Goal: Information Seeking & Learning: Learn about a topic

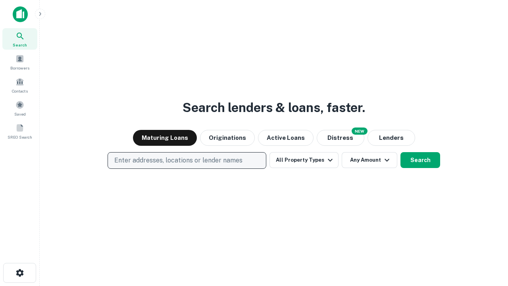
click at [187, 160] on p "Enter addresses, locations or lender names" at bounding box center [178, 161] width 128 height 10
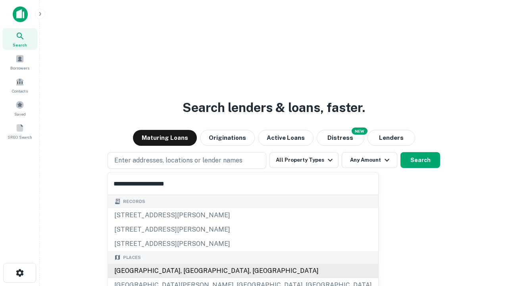
click at [190, 271] on div "Santa Monica, CA, USA" at bounding box center [243, 271] width 270 height 14
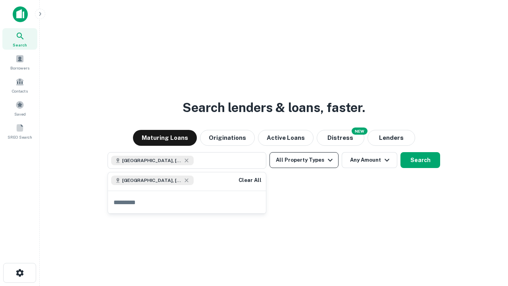
click at [304, 160] on button "All Property Types" at bounding box center [303, 160] width 69 height 16
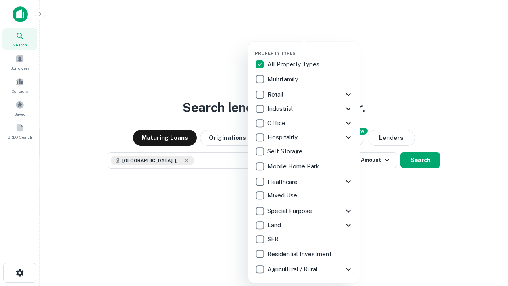
click at [310, 48] on button "button" at bounding box center [310, 48] width 111 height 0
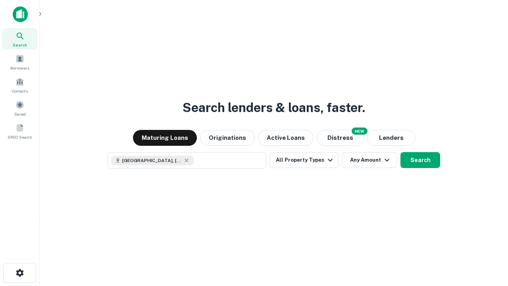
scroll to position [13, 0]
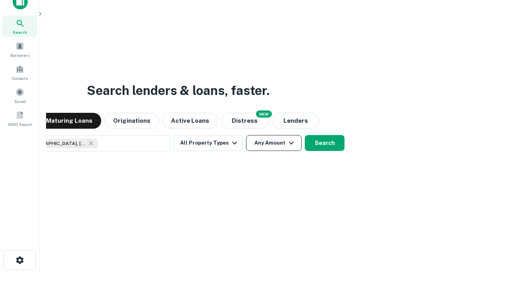
click at [246, 135] on button "Any Amount" at bounding box center [274, 143] width 56 height 16
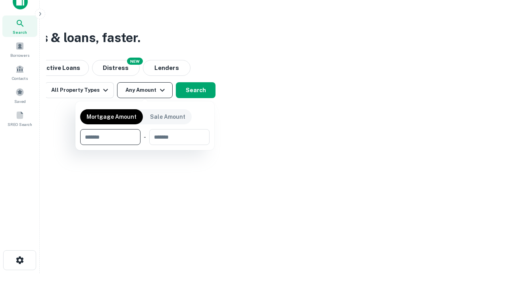
type input "*******"
click at [145, 145] on button "button" at bounding box center [144, 145] width 129 height 0
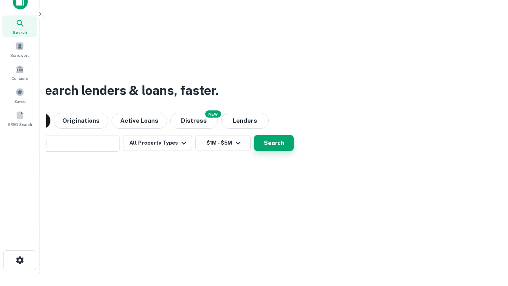
click at [254, 135] on button "Search" at bounding box center [274, 143] width 40 height 16
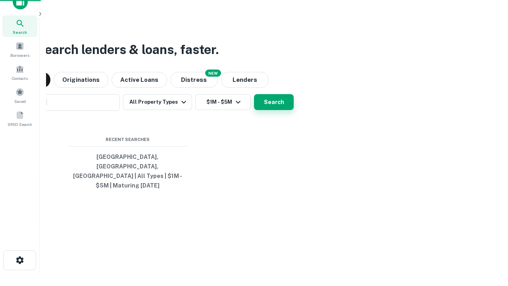
scroll to position [26, 225]
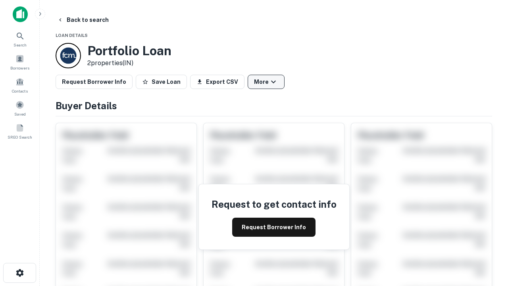
click at [266, 82] on button "More" at bounding box center [266, 82] width 37 height 14
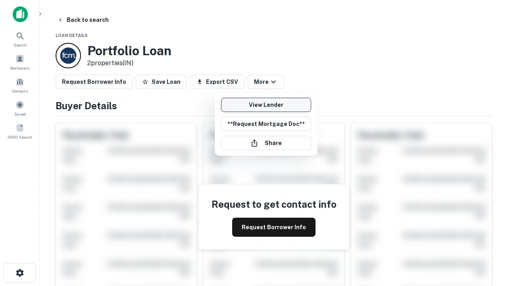
click at [266, 105] on link "View Lender" at bounding box center [266, 105] width 90 height 14
